Goal: Book appointment/travel/reservation

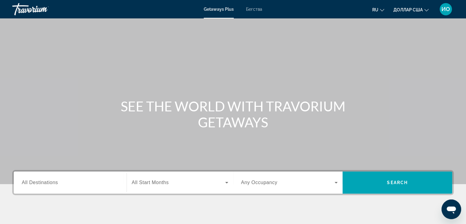
click at [49, 180] on span "All Destinations" at bounding box center [40, 182] width 36 height 5
click at [49, 180] on input "Destination All Destinations" at bounding box center [70, 182] width 97 height 7
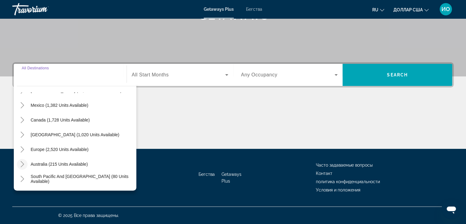
scroll to position [38, 0]
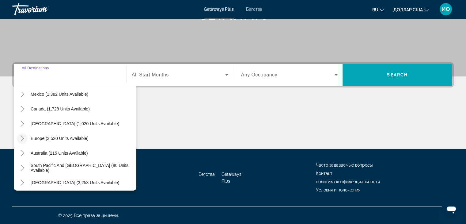
click at [21, 137] on icon "Toggle Europe (2,520 units available)" at bounding box center [22, 138] width 6 height 6
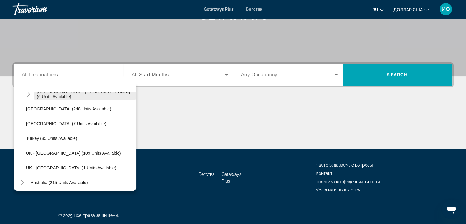
scroll to position [291, 0]
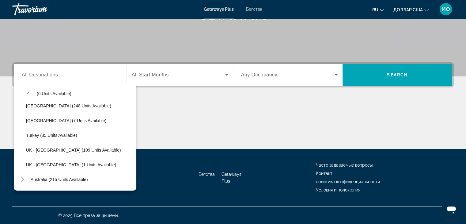
click at [40, 133] on span "Turkey (85 units available)" at bounding box center [51, 135] width 51 height 5
type input "**********"
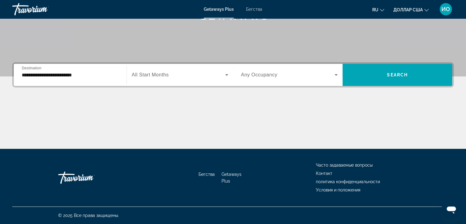
click at [167, 73] on span "All Start Months" at bounding box center [150, 74] width 37 height 5
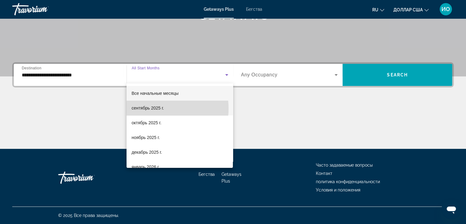
click at [150, 108] on font "сентябрь 2025 г." at bounding box center [147, 107] width 32 height 5
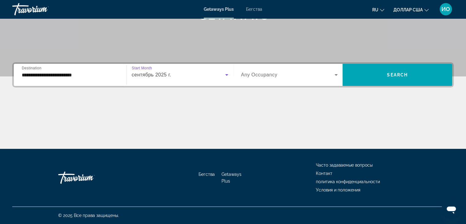
click at [252, 74] on span "Any Occupancy" at bounding box center [259, 74] width 36 height 5
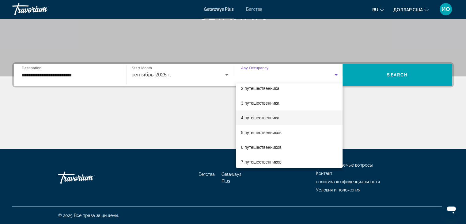
scroll to position [31, 0]
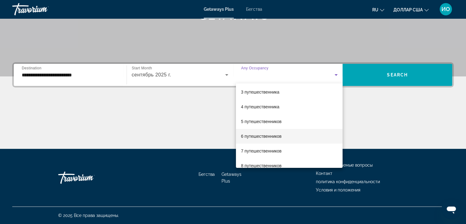
click at [248, 134] on font "6 путешественников" at bounding box center [261, 136] width 41 height 5
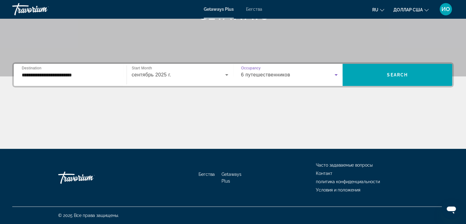
click at [337, 75] on icon "Виджет поиска" at bounding box center [335, 74] width 7 height 7
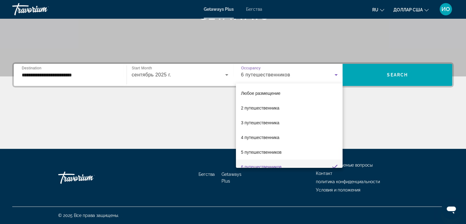
scroll to position [6, 0]
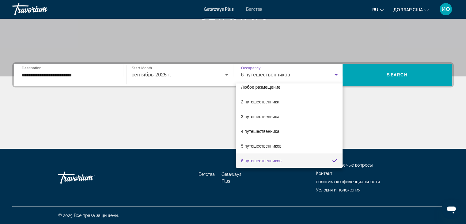
click at [370, 102] on div at bounding box center [233, 112] width 466 height 224
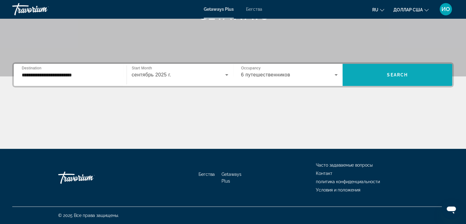
click at [379, 73] on span "Виджет поиска" at bounding box center [398, 74] width 110 height 15
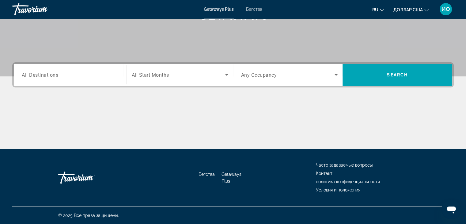
click at [25, 79] on div "Search widget" at bounding box center [70, 74] width 97 height 17
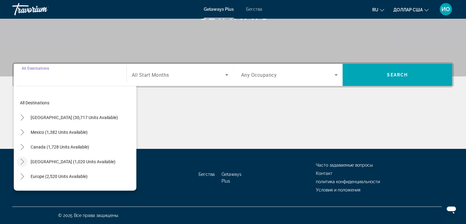
scroll to position [31, 0]
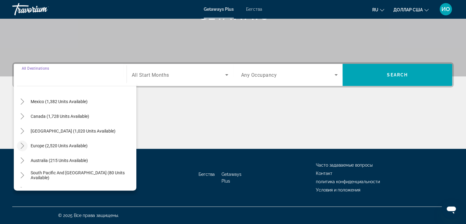
click at [21, 149] on mat-icon "Toggle Europe (2,520 units available)" at bounding box center [22, 145] width 11 height 11
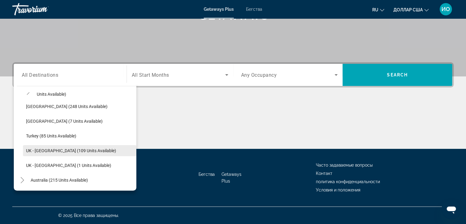
scroll to position [291, 0]
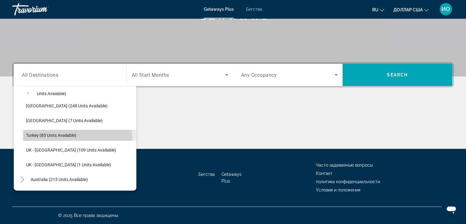
click at [56, 139] on span "Search widget" at bounding box center [79, 135] width 113 height 15
type input "**********"
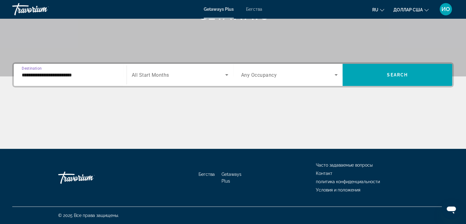
click at [155, 75] on span "All Start Months" at bounding box center [150, 75] width 37 height 6
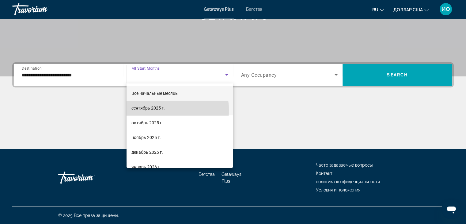
click at [157, 110] on font "сентябрь 2025 г." at bounding box center [147, 107] width 33 height 5
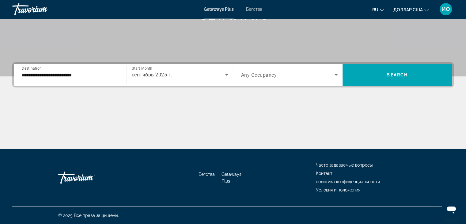
click at [253, 76] on span "Any Occupancy" at bounding box center [259, 75] width 36 height 6
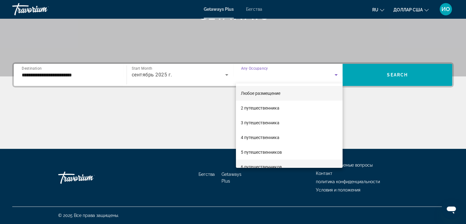
click at [257, 165] on font "6 путешественников" at bounding box center [261, 166] width 41 height 5
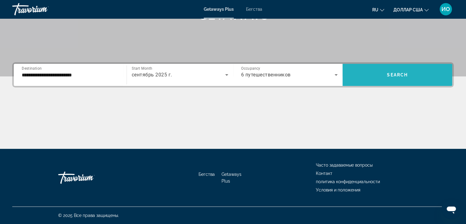
click at [392, 67] on span "Search widget" at bounding box center [398, 74] width 110 height 15
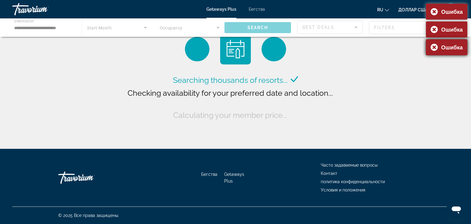
click at [435, 48] on div "Ошибка" at bounding box center [446, 47] width 41 height 16
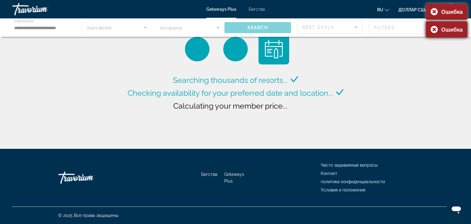
click at [435, 30] on div "Ошибка" at bounding box center [446, 29] width 41 height 16
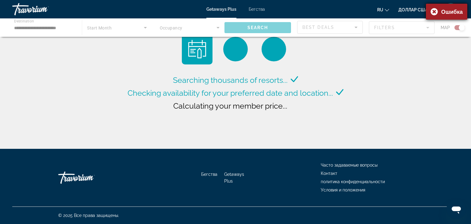
click at [435, 11] on div "Ошибка" at bounding box center [446, 12] width 41 height 16
click at [256, 8] on font "Бегства" at bounding box center [257, 9] width 16 height 5
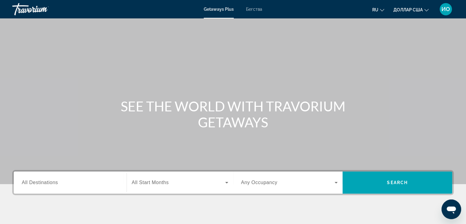
click at [250, 10] on font "Бегства" at bounding box center [254, 9] width 16 height 5
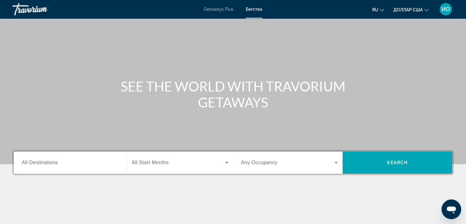
scroll to position [31, 0]
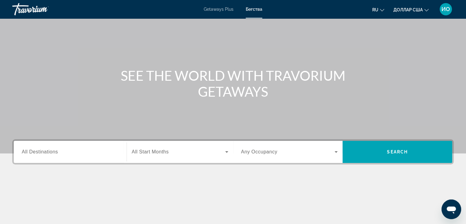
click at [31, 159] on div "Search widget" at bounding box center [70, 151] width 97 height 17
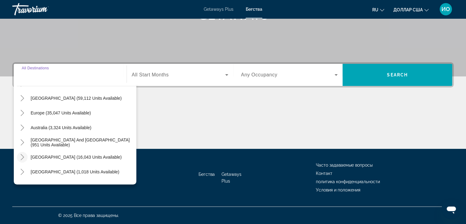
scroll to position [61, 0]
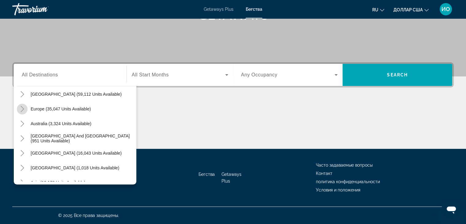
click at [23, 109] on icon "Toggle Europe (35,047 units available)" at bounding box center [22, 109] width 3 height 6
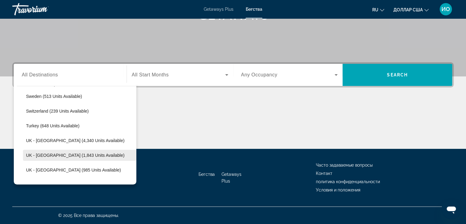
scroll to position [383, 0]
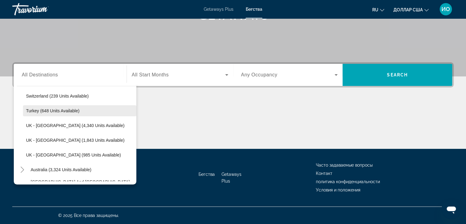
click at [33, 112] on span "Turkey (648 units available)" at bounding box center [52, 110] width 53 height 5
type input "**********"
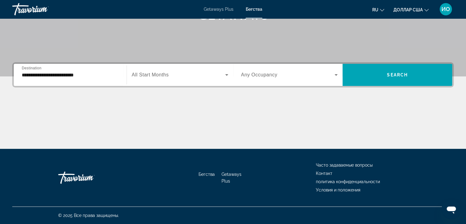
click at [146, 75] on span "All Start Months" at bounding box center [150, 74] width 37 height 5
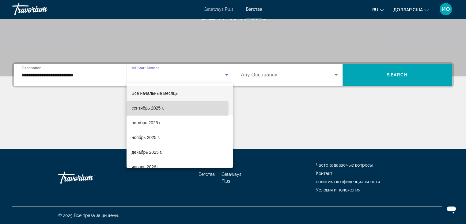
click at [142, 108] on font "сентябрь 2025 г." at bounding box center [147, 107] width 32 height 5
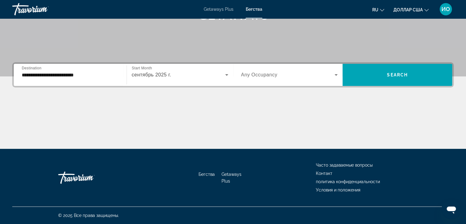
click at [258, 76] on span "Any Occupancy" at bounding box center [259, 74] width 36 height 5
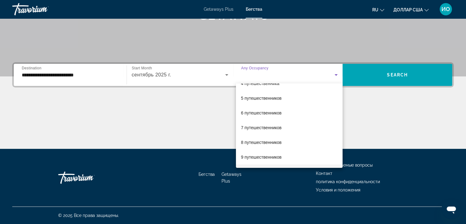
scroll to position [61, 0]
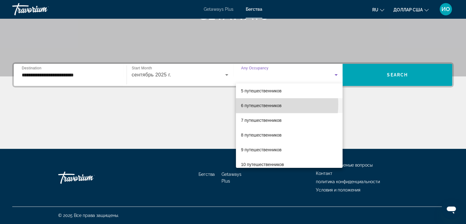
click at [257, 104] on font "6 путешественников" at bounding box center [261, 105] width 41 height 5
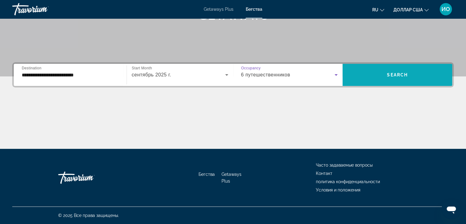
click at [364, 73] on span "Search widget" at bounding box center [398, 74] width 110 height 15
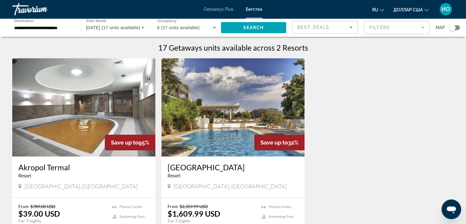
click at [115, 23] on div "September 2025 (17 units available)" at bounding box center [115, 27] width 59 height 17
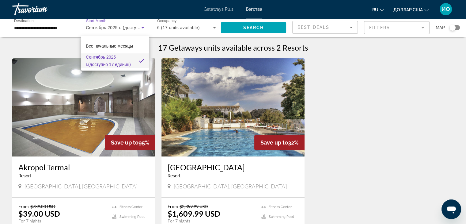
click at [347, 91] on div at bounding box center [233, 112] width 466 height 224
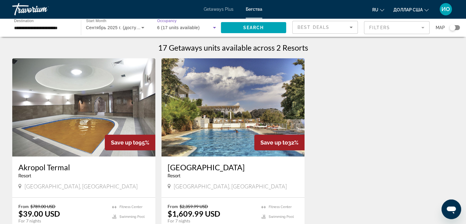
click at [172, 28] on span "6 (17 units available)" at bounding box center [178, 27] width 43 height 5
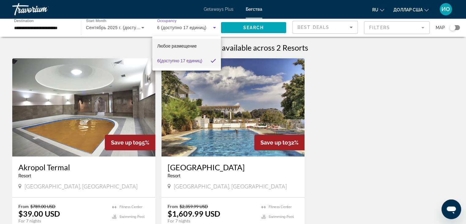
click at [177, 44] on font "Любое размещение" at bounding box center [177, 46] width 40 height 5
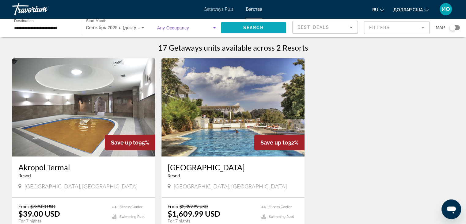
click at [261, 26] on span "Search" at bounding box center [253, 27] width 21 height 5
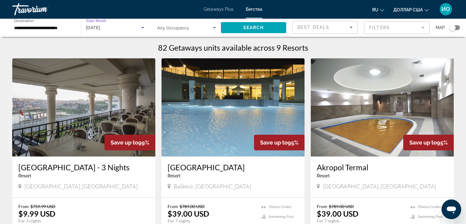
click at [101, 28] on span "September 2025" at bounding box center [93, 27] width 14 height 5
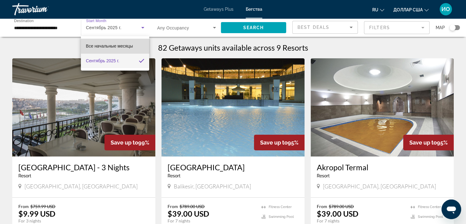
click at [128, 45] on font "Все начальные месяцы" at bounding box center [109, 46] width 47 height 5
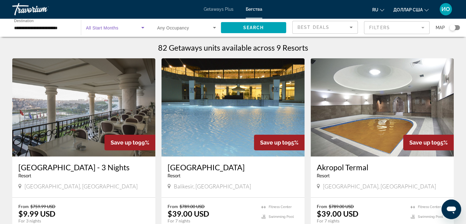
click at [115, 28] on span "All Start Months" at bounding box center [102, 27] width 32 height 5
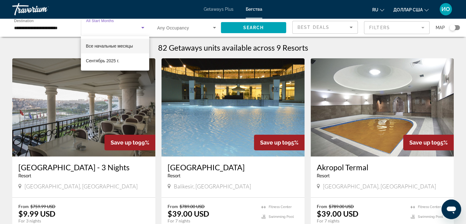
click at [117, 44] on font "Все начальные месяцы" at bounding box center [109, 46] width 47 height 5
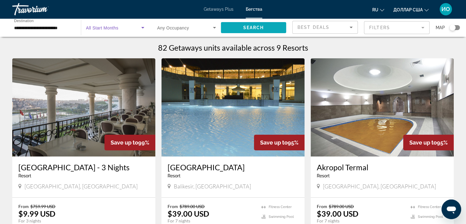
click at [275, 27] on span "Search widget" at bounding box center [254, 27] width 66 height 15
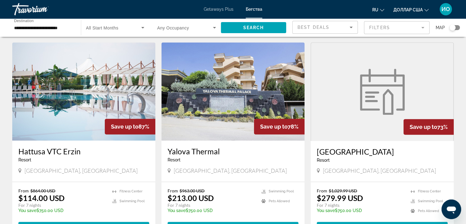
scroll to position [676, 0]
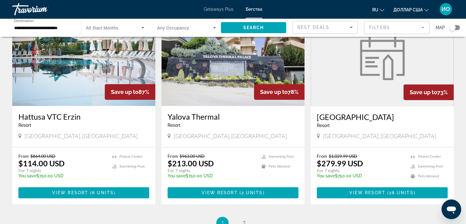
click at [43, 86] on img "Основное содержание" at bounding box center [83, 57] width 143 height 98
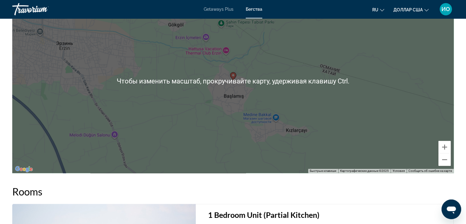
scroll to position [766, 0]
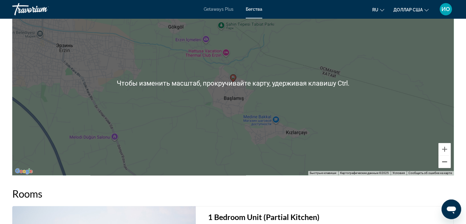
click at [446, 160] on button "Уменьшить" at bounding box center [445, 161] width 12 height 12
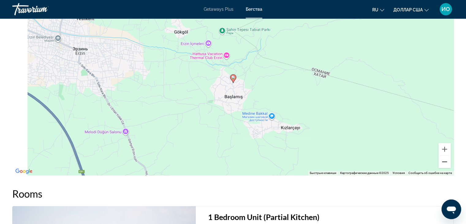
click at [446, 160] on button "Уменьшить" at bounding box center [445, 161] width 12 height 12
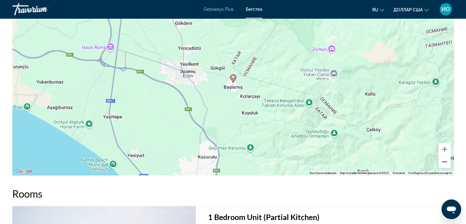
click at [446, 160] on button "Уменьшить" at bounding box center [445, 161] width 12 height 12
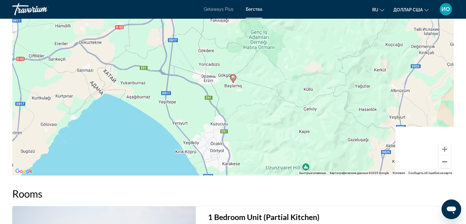
click at [446, 160] on button "Уменьшить" at bounding box center [445, 161] width 12 height 12
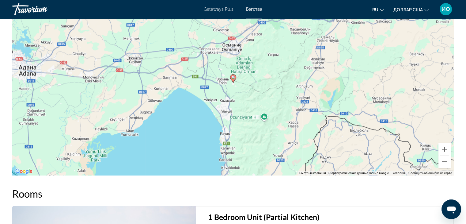
click at [449, 158] on button "Уменьшить" at bounding box center [445, 161] width 12 height 12
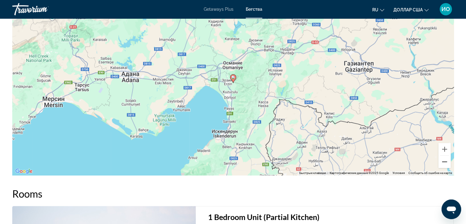
click at [449, 158] on button "Уменьшить" at bounding box center [445, 161] width 12 height 12
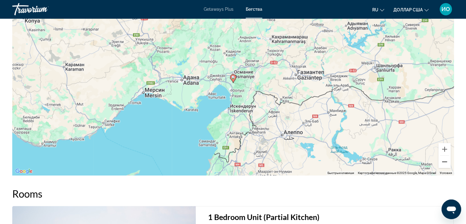
click at [450, 158] on button "Уменьшить" at bounding box center [445, 161] width 12 height 12
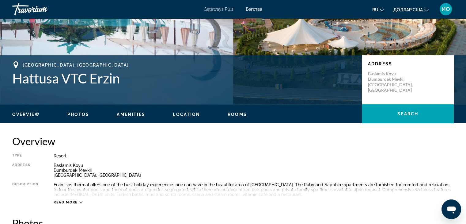
scroll to position [0, 0]
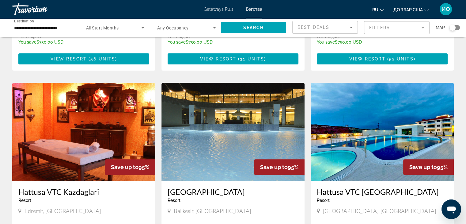
scroll to position [184, 0]
click at [363, 130] on img "Основное содержание" at bounding box center [382, 132] width 143 height 98
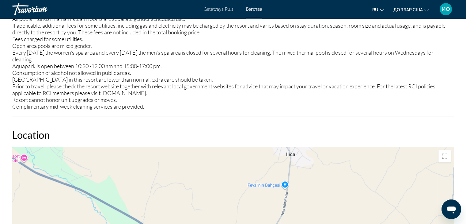
scroll to position [889, 0]
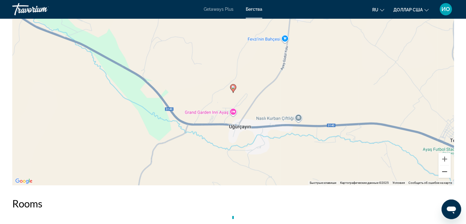
click at [443, 167] on button "Уменьшить" at bounding box center [445, 171] width 12 height 12
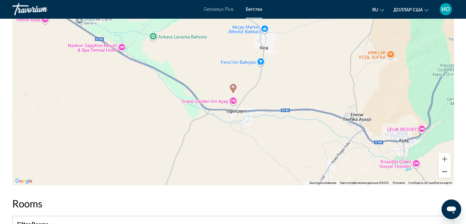
click at [441, 169] on button "Уменьшить" at bounding box center [445, 171] width 12 height 12
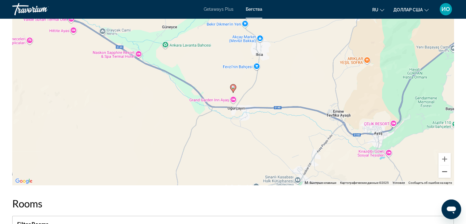
click at [441, 169] on button "Уменьшить" at bounding box center [445, 171] width 12 height 12
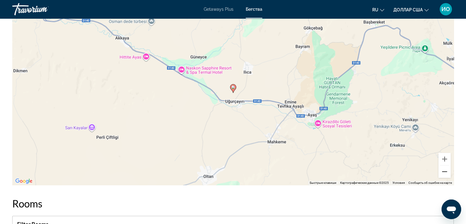
click at [441, 169] on button "Уменьшить" at bounding box center [445, 171] width 12 height 12
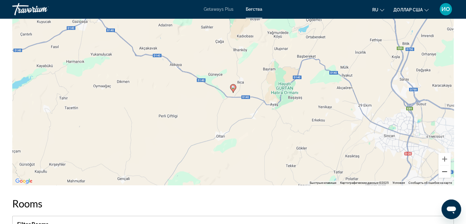
click at [440, 170] on button "Уменьшить" at bounding box center [445, 171] width 12 height 12
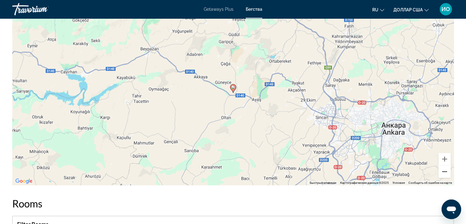
click at [439, 171] on button "Уменьшить" at bounding box center [445, 171] width 12 height 12
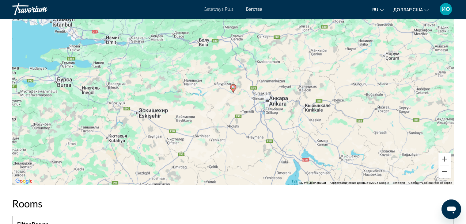
click at [439, 171] on button "Уменьшить" at bounding box center [445, 171] width 12 height 12
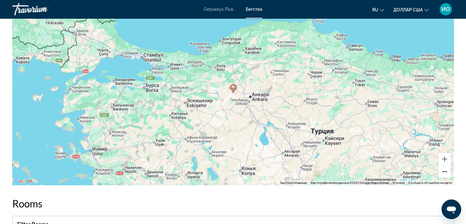
click at [439, 171] on button "Уменьшить" at bounding box center [445, 171] width 12 height 12
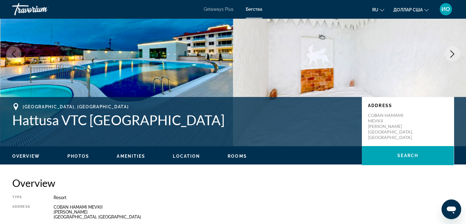
scroll to position [0, 0]
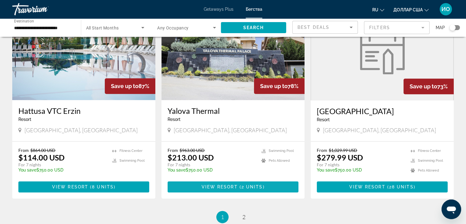
scroll to position [735, 0]
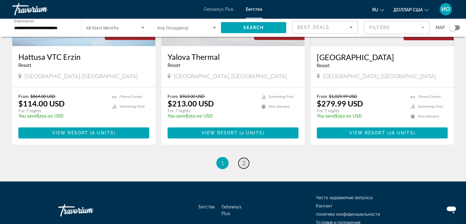
click at [241, 162] on link "page 2" at bounding box center [243, 163] width 11 height 11
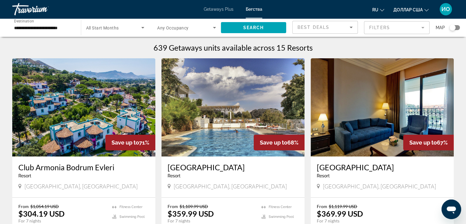
click at [64, 23] on div "**********" at bounding box center [43, 27] width 59 height 17
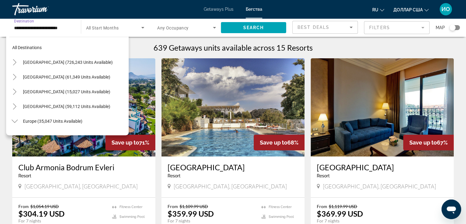
scroll to position [360, 0]
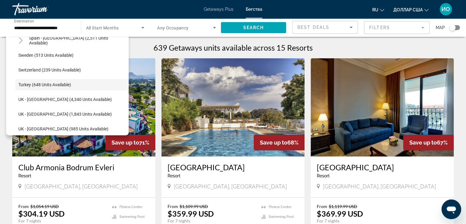
click at [109, 26] on span "All Start Months" at bounding box center [102, 27] width 33 height 5
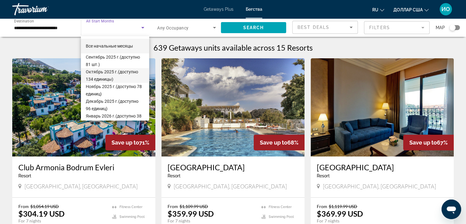
click at [108, 73] on font "Октябрь 2025 г." at bounding box center [102, 71] width 32 height 5
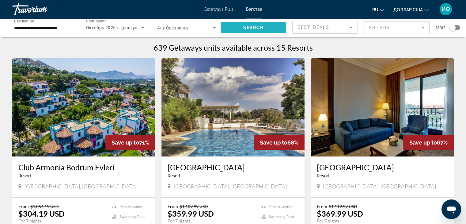
click at [259, 27] on span "Search" at bounding box center [253, 27] width 21 height 5
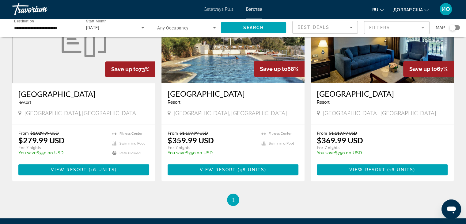
scroll to position [460, 0]
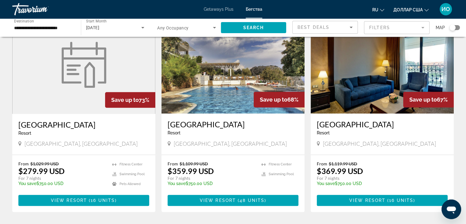
click at [116, 84] on figure "Основное содержание" at bounding box center [84, 65] width 142 height 98
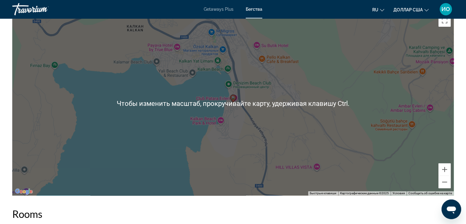
scroll to position [766, 0]
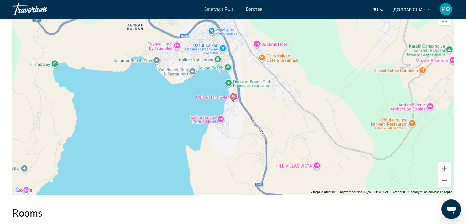
click at [440, 180] on button "Уменьшить" at bounding box center [445, 180] width 12 height 12
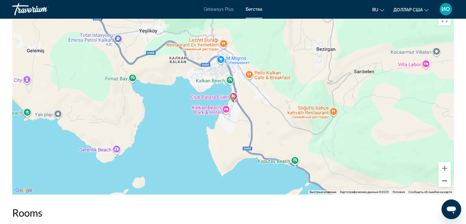
click at [440, 180] on button "Уменьшить" at bounding box center [445, 180] width 12 height 12
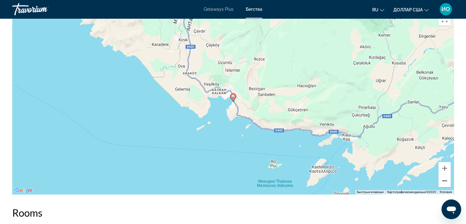
click at [440, 180] on button "Уменьшить" at bounding box center [445, 180] width 12 height 12
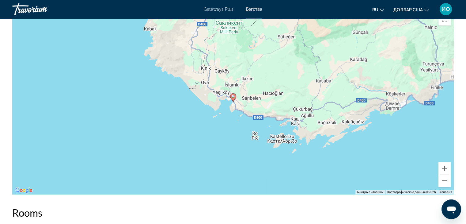
click at [440, 180] on button "Уменьшить" at bounding box center [445, 180] width 12 height 12
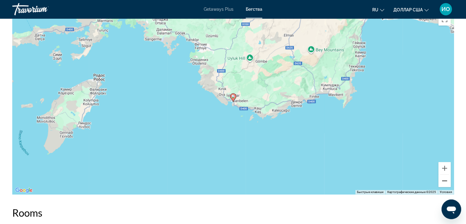
click at [440, 180] on button "Уменьшить" at bounding box center [445, 180] width 12 height 12
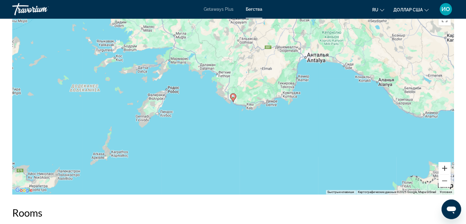
click at [444, 165] on button "Увеличить" at bounding box center [445, 168] width 12 height 12
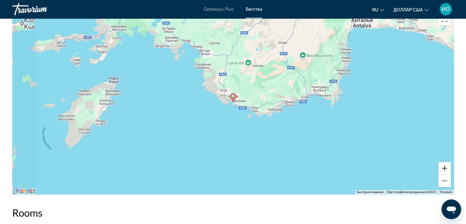
click at [444, 165] on button "Увеличить" at bounding box center [445, 168] width 12 height 12
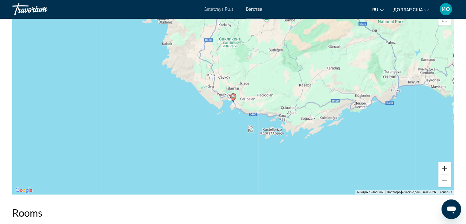
click at [444, 165] on button "Увеличить" at bounding box center [445, 168] width 12 height 12
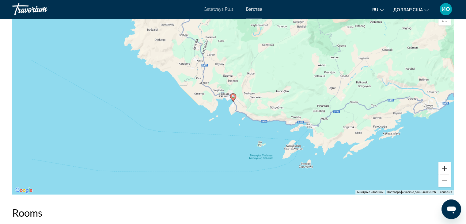
click at [444, 165] on button "Увеличить" at bounding box center [445, 168] width 12 height 12
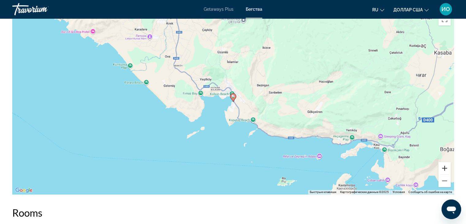
click at [444, 165] on button "Увеличить" at bounding box center [445, 168] width 12 height 12
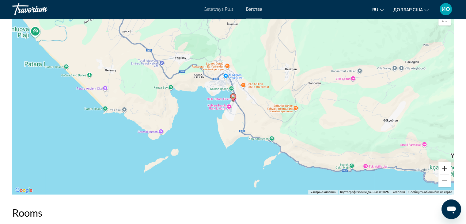
click at [444, 165] on button "Увеличить" at bounding box center [445, 168] width 12 height 12
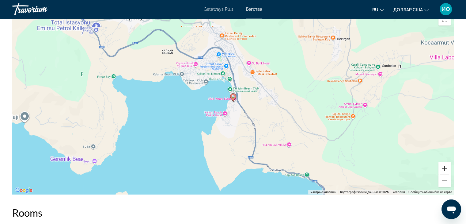
click at [444, 165] on button "Увеличить" at bounding box center [445, 168] width 12 height 12
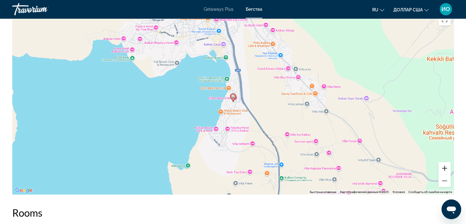
click at [444, 165] on button "Увеличить" at bounding box center [445, 168] width 12 height 12
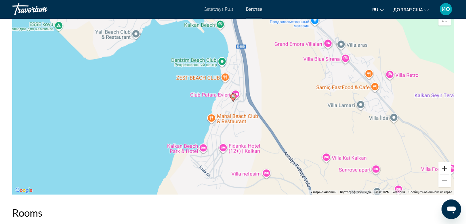
click at [444, 165] on button "Увеличить" at bounding box center [445, 168] width 12 height 12
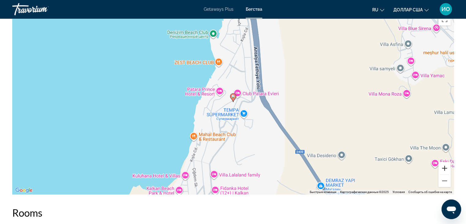
click at [444, 165] on button "Увеличить" at bounding box center [445, 168] width 12 height 12
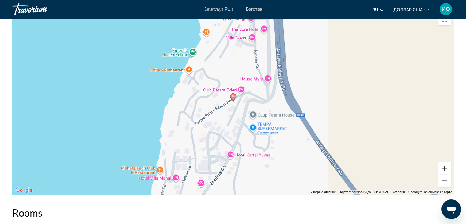
click at [444, 165] on button "Увеличить" at bounding box center [445, 168] width 12 height 12
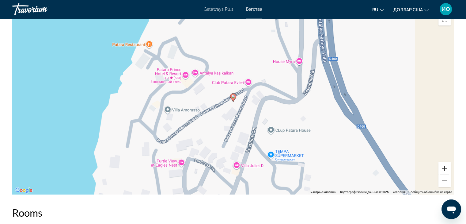
click at [444, 165] on button "Увеличить" at bounding box center [445, 168] width 12 height 12
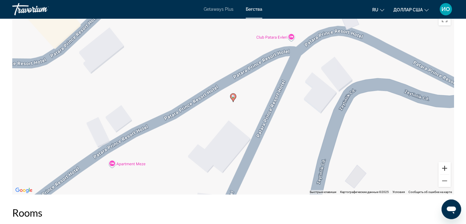
click at [444, 165] on button "Увеличить" at bounding box center [445, 168] width 12 height 12
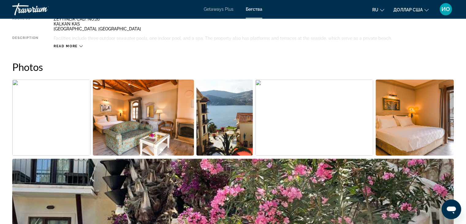
scroll to position [92, 0]
